Goal: Task Accomplishment & Management: Manage account settings

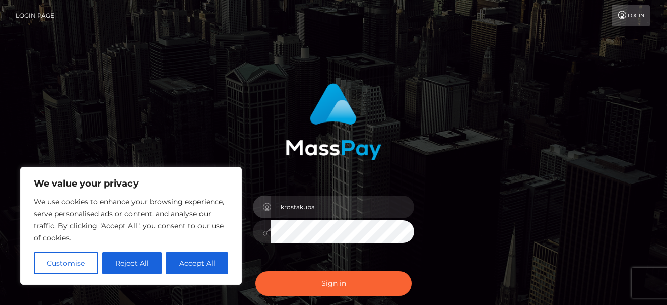
type input "krostakuba"
click at [334, 283] on button "Sign in" at bounding box center [333, 283] width 156 height 25
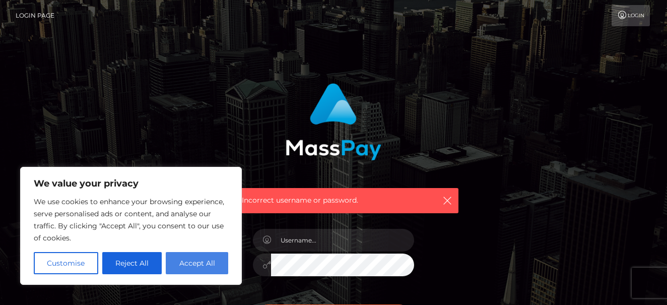
click at [197, 262] on button "Accept All" at bounding box center [197, 263] width 62 height 22
checkbox input "true"
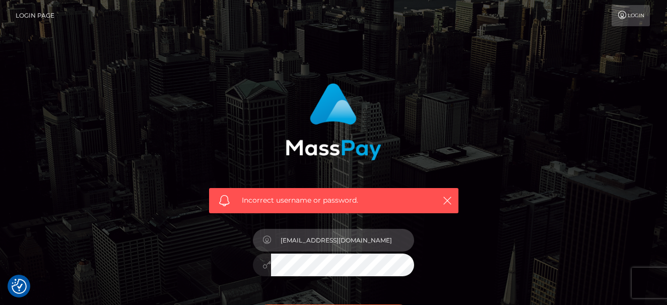
type input "krostakuba@gmail.com"
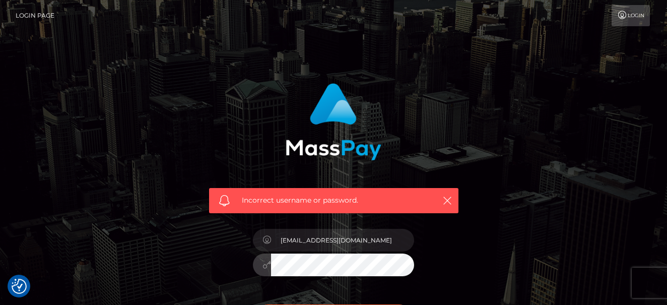
click at [268, 238] on icon at bounding box center [267, 240] width 9 height 8
click at [268, 239] on icon at bounding box center [267, 240] width 9 height 8
click at [452, 202] on icon "button" at bounding box center [447, 201] width 10 height 10
click at [633, 11] on link "Login" at bounding box center [631, 15] width 38 height 21
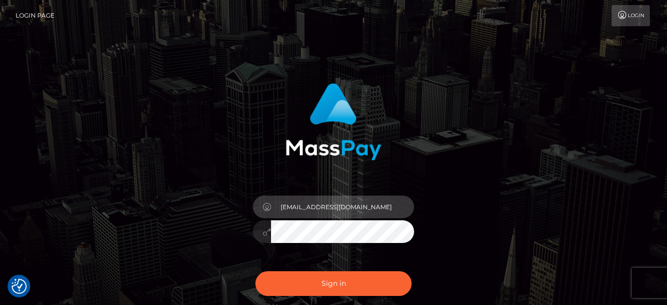
type input "krostakuba@gmail.com"
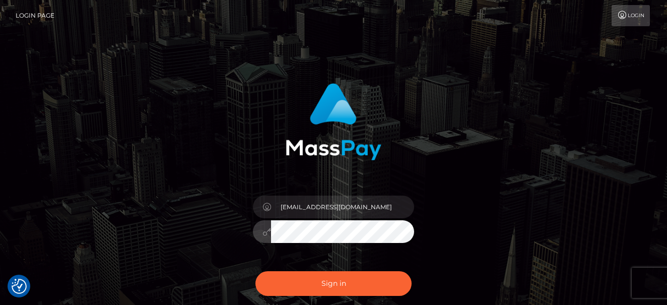
click at [334, 283] on button "Sign in" at bounding box center [333, 283] width 156 height 25
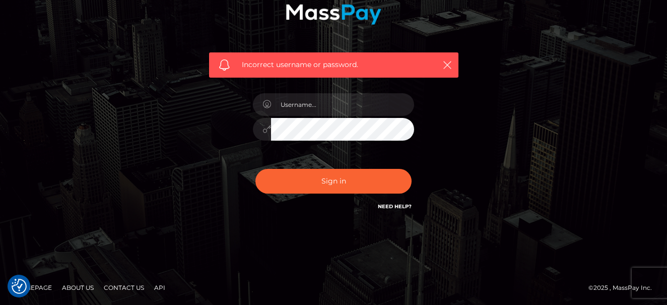
scroll to position [135, 0]
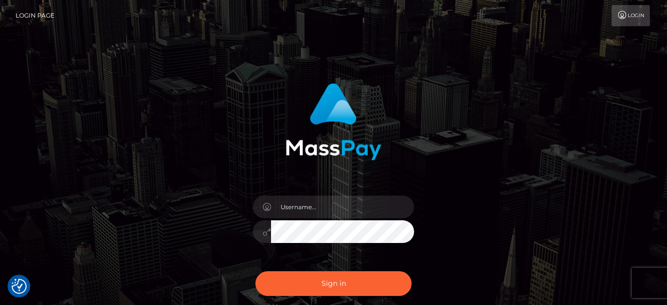
click at [47, 15] on link "Login Page" at bounding box center [35, 15] width 39 height 21
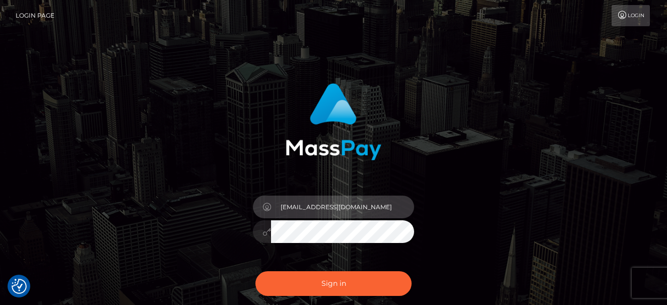
type input "krostakuba@gmail.com"
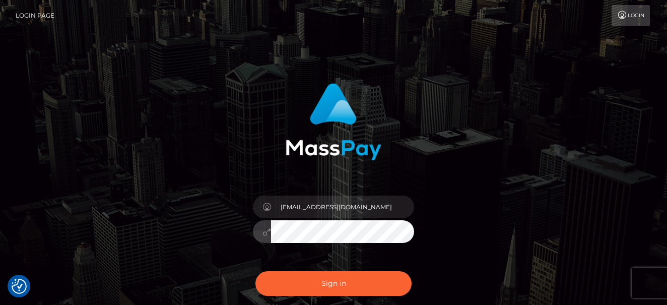
click at [334, 283] on button "Sign in" at bounding box center [333, 283] width 156 height 25
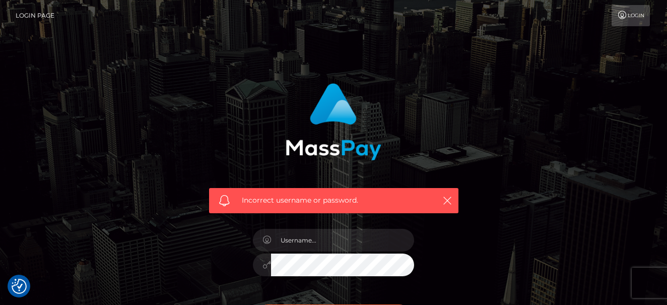
checkbox input "true"
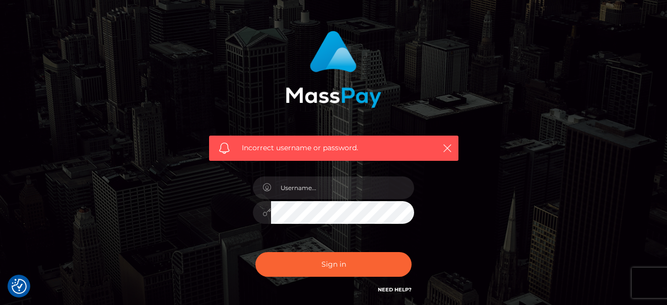
scroll to position [83, 0]
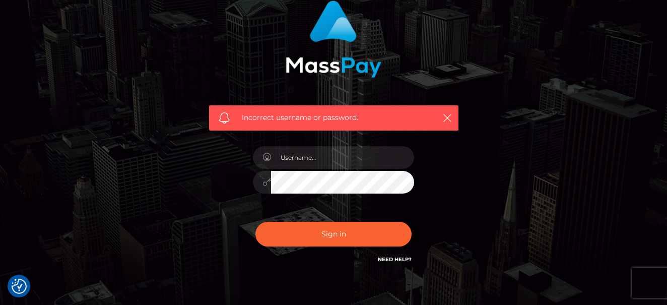
click at [403, 260] on link "Need Help?" at bounding box center [395, 259] width 34 height 7
